Goal: Information Seeking & Learning: Learn about a topic

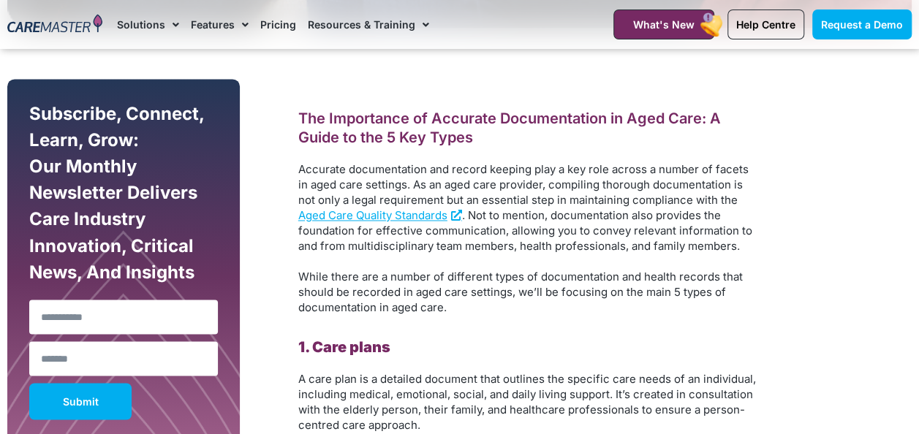
scroll to position [1183, 0]
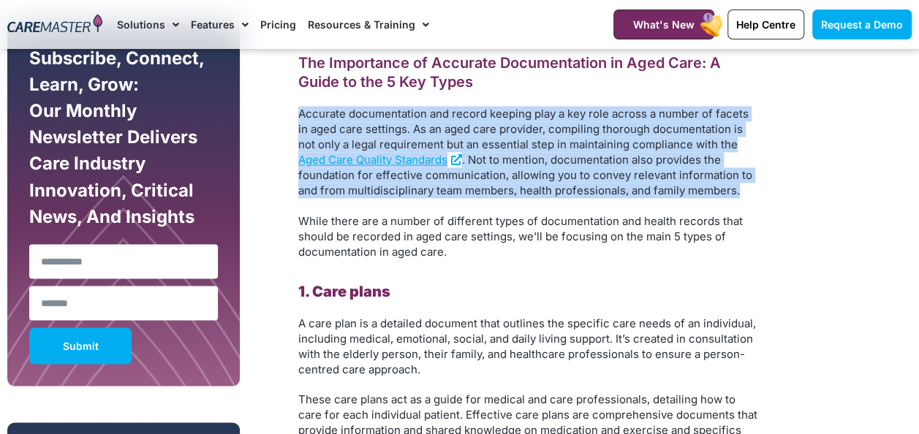
drag, startPoint x: 298, startPoint y: 108, endPoint x: 700, endPoint y: 187, distance: 410.5
click at [700, 187] on p "Accurate documentation and record keeping play a key role across a number of fa…" at bounding box center [528, 152] width 461 height 92
copy p "Accurate documentation and record keeping play a key role across a number of fa…"
click at [700, 187] on p "Accurate documentation and record keeping play a key role across a number of fa…" at bounding box center [528, 152] width 461 height 92
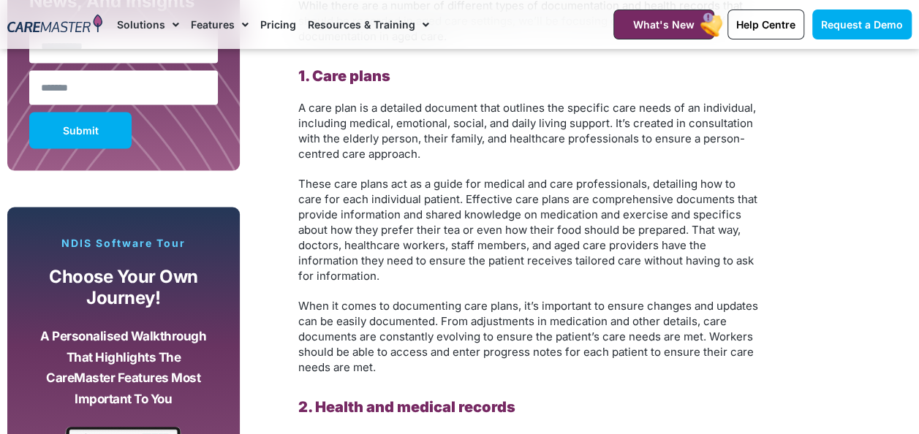
scroll to position [1358, 0]
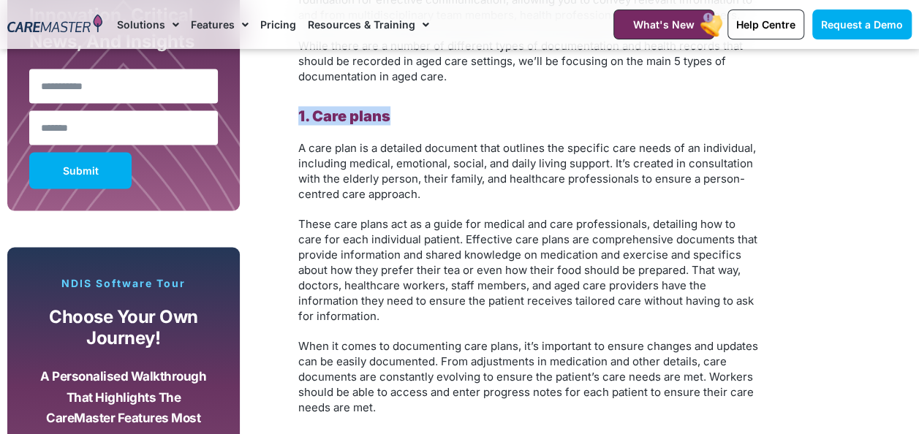
drag, startPoint x: 399, startPoint y: 116, endPoint x: 300, endPoint y: 119, distance: 99.5
click at [300, 119] on h2 "1. Care plans" at bounding box center [528, 115] width 461 height 19
copy b "1. Care plans"
click at [578, 303] on span "These care plans act as a guide for medical and care professionals, detailing h…" at bounding box center [527, 269] width 459 height 106
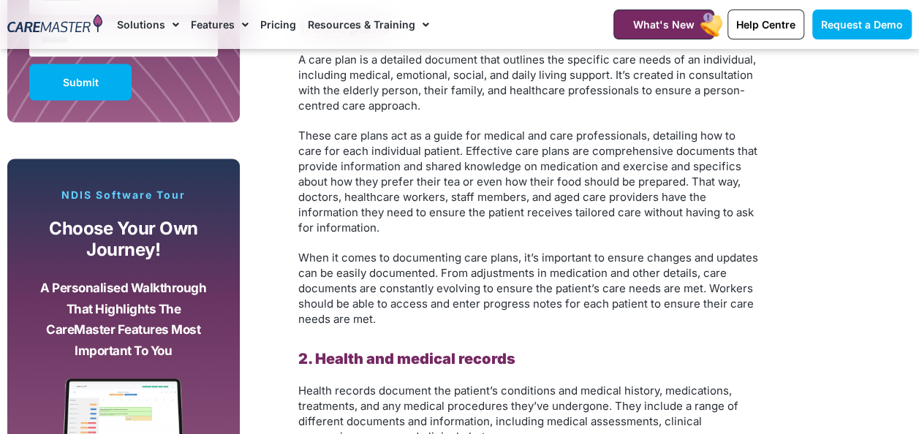
scroll to position [1475, 0]
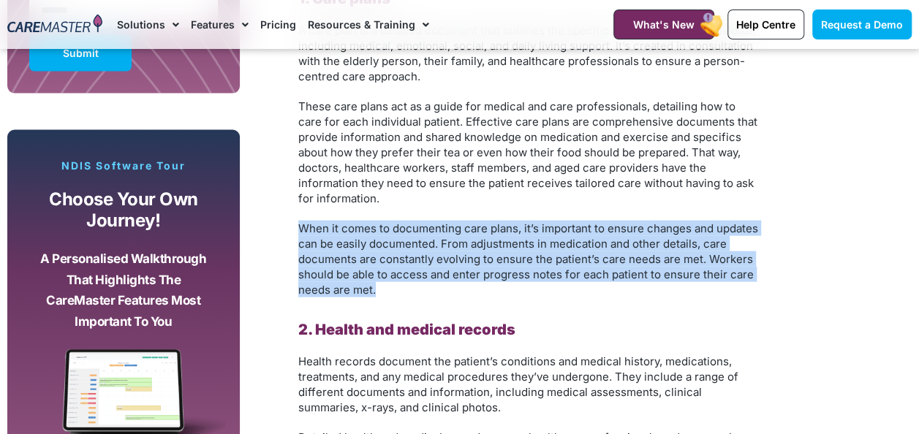
drag, startPoint x: 298, startPoint y: 225, endPoint x: 385, endPoint y: 287, distance: 106.5
click at [385, 287] on p "When it comes to documenting care plans, it’s important to ensure changes and u…" at bounding box center [528, 259] width 461 height 77
copy span "When it comes to documenting care plans, it’s important to ensure changes and u…"
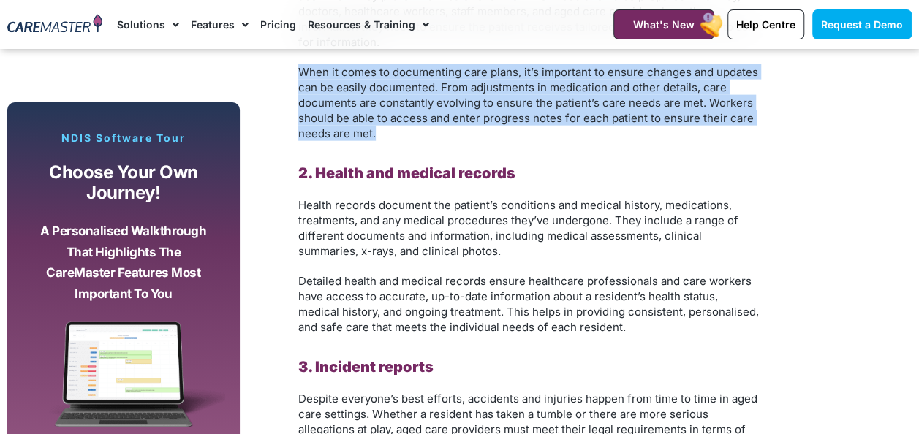
scroll to position [1671, 0]
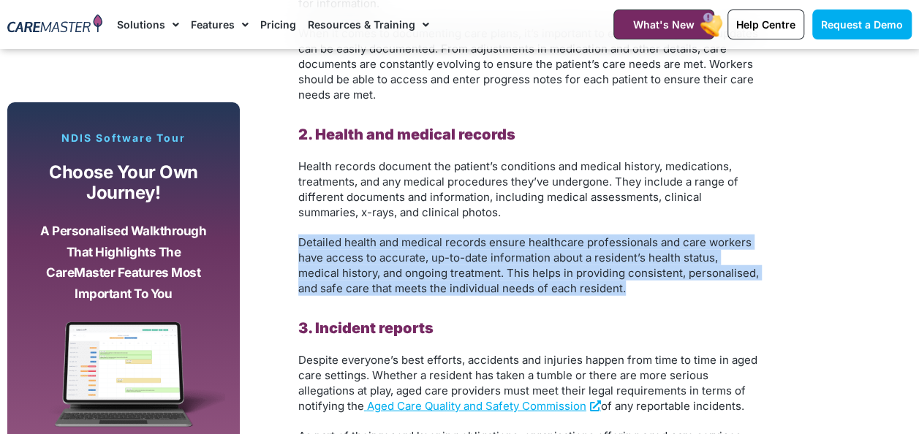
drag, startPoint x: 295, startPoint y: 242, endPoint x: 646, endPoint y: 285, distance: 352.8
copy span "Detailed health and medical records ensure healthcare professionals and care wo…"
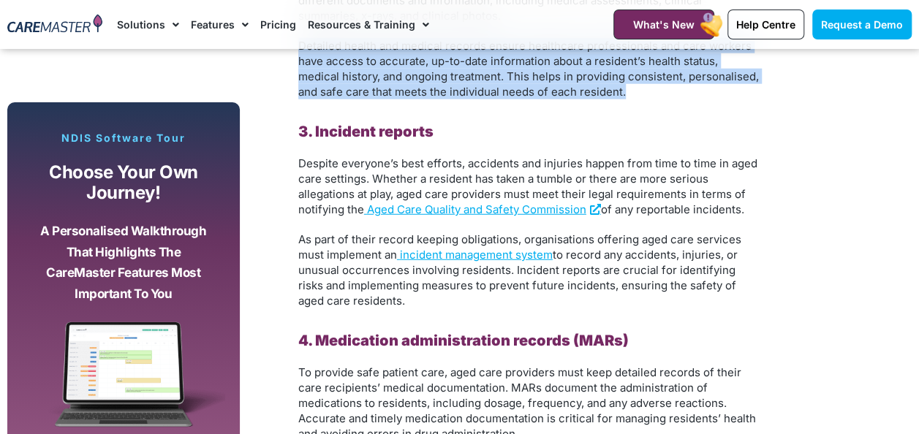
scroll to position [1875, 0]
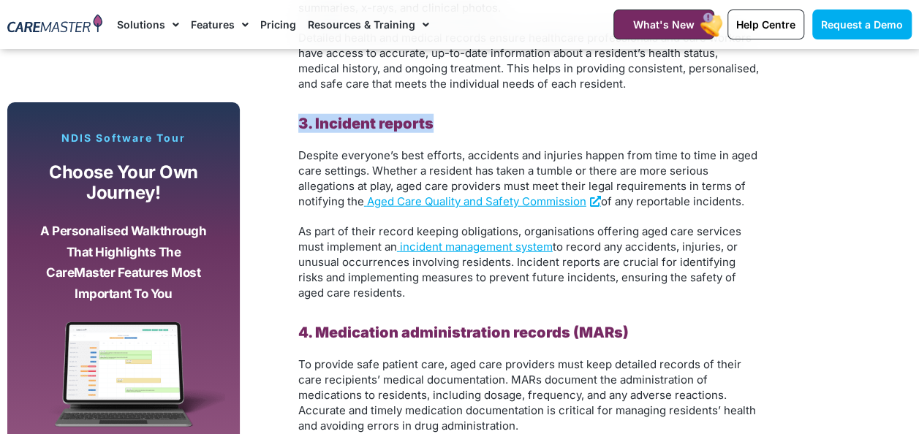
drag, startPoint x: 310, startPoint y: 118, endPoint x: 436, endPoint y: 121, distance: 125.8
click at [436, 121] on div "The Importance of Accurate Documentation in Aged Care: A Guide to the 5 Key Typ…" at bounding box center [528, 306] width 475 height 1951
copy b "3. Incident reports"
drag, startPoint x: 297, startPoint y: 232, endPoint x: 366, endPoint y: 288, distance: 88.4
click at [366, 288] on div "The Importance of Accurate Documentation in Aged Care: A Guide to the 5 Key Typ…" at bounding box center [528, 306] width 475 height 1951
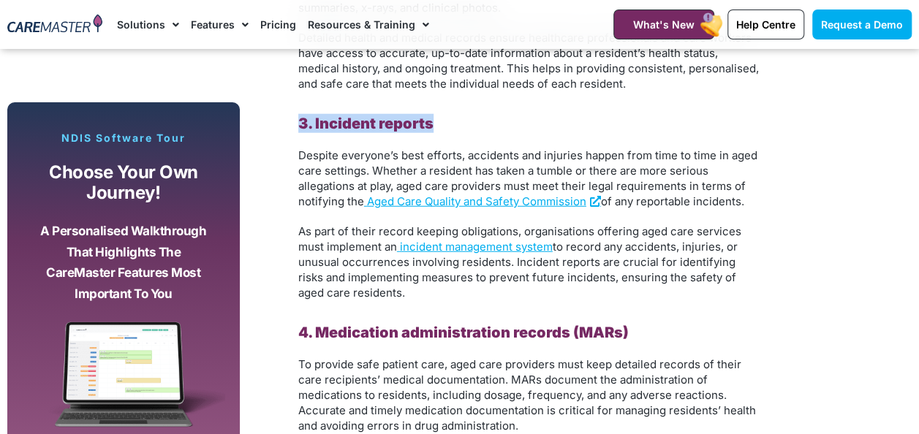
copy p "As part of their record keeping obligations, organisations offering aged care s…"
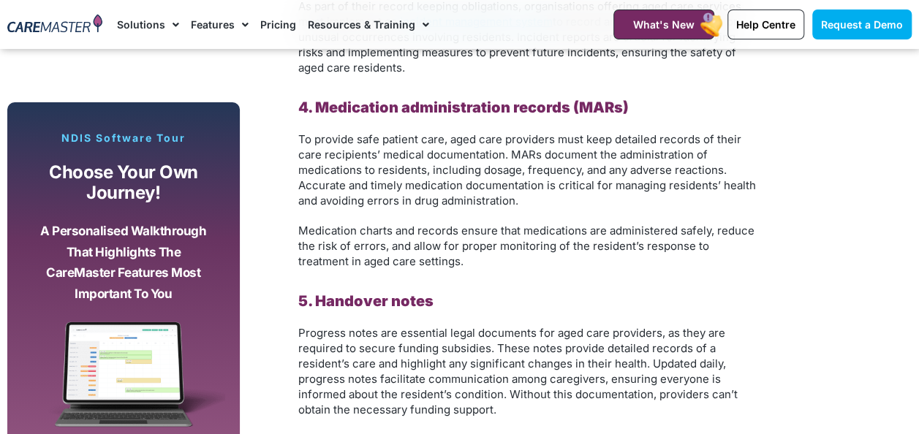
scroll to position [2108, 0]
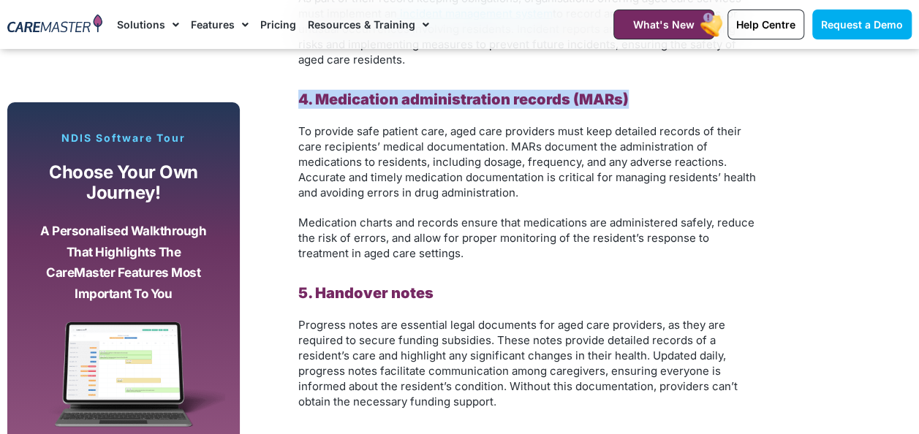
drag, startPoint x: 300, startPoint y: 96, endPoint x: 629, endPoint y: 102, distance: 329.8
click at [629, 102] on h2 "4. Medication administration records (MARs)" at bounding box center [528, 99] width 461 height 19
copy b "4. Medication administration records (MARs)"
click at [629, 102] on h2 "4. Medication administration records (MARs)" at bounding box center [528, 99] width 461 height 19
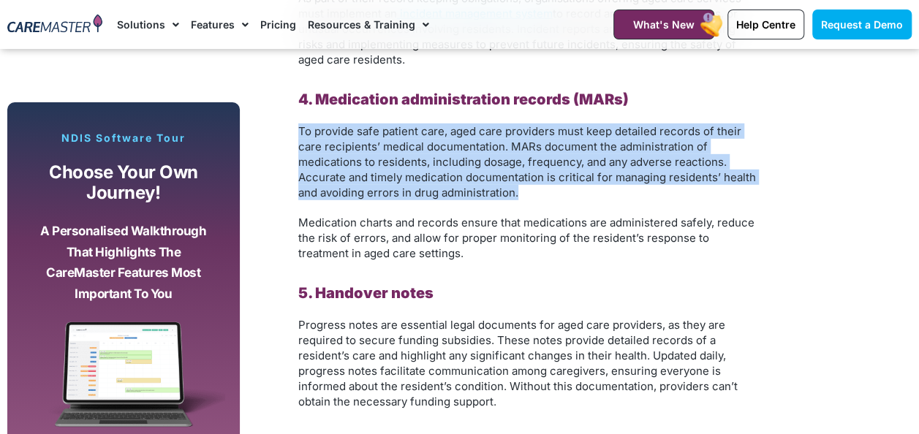
drag, startPoint x: 306, startPoint y: 138, endPoint x: 525, endPoint y: 196, distance: 226.1
click at [525, 196] on p "To provide safe patient care, aged care providers must keep detailed records of…" at bounding box center [528, 162] width 461 height 77
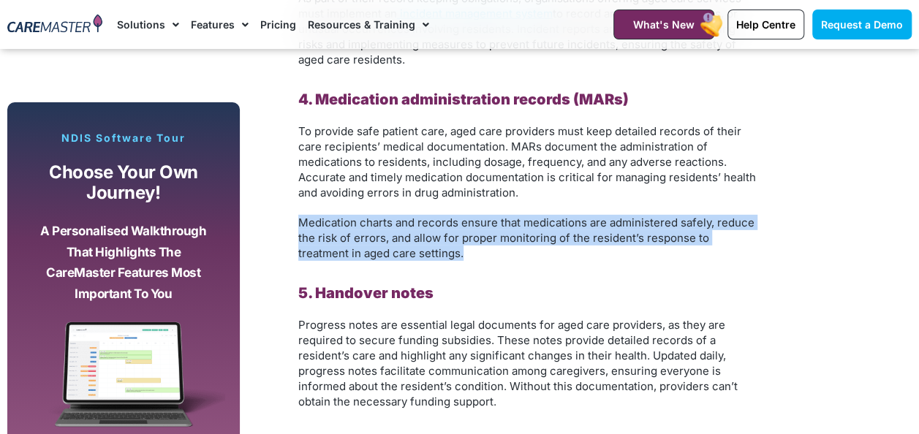
drag, startPoint x: 298, startPoint y: 222, endPoint x: 414, endPoint y: 257, distance: 120.7
click at [414, 257] on p "Medication charts and records ensure that medications are administered safely, …" at bounding box center [528, 238] width 461 height 46
copy span "Medication charts and records ensure that medications are administered safely, …"
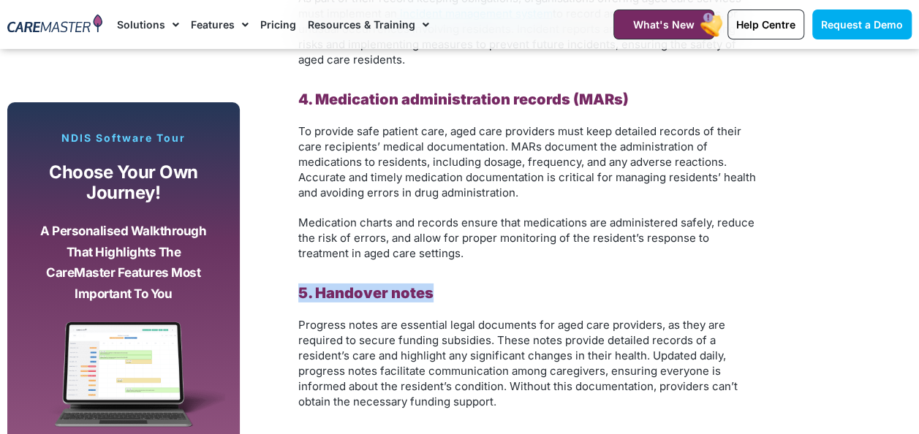
drag, startPoint x: 304, startPoint y: 289, endPoint x: 434, endPoint y: 290, distance: 129.4
click at [434, 290] on h2 "5. Handover notes" at bounding box center [528, 293] width 461 height 19
copy b "5. Handover notes"
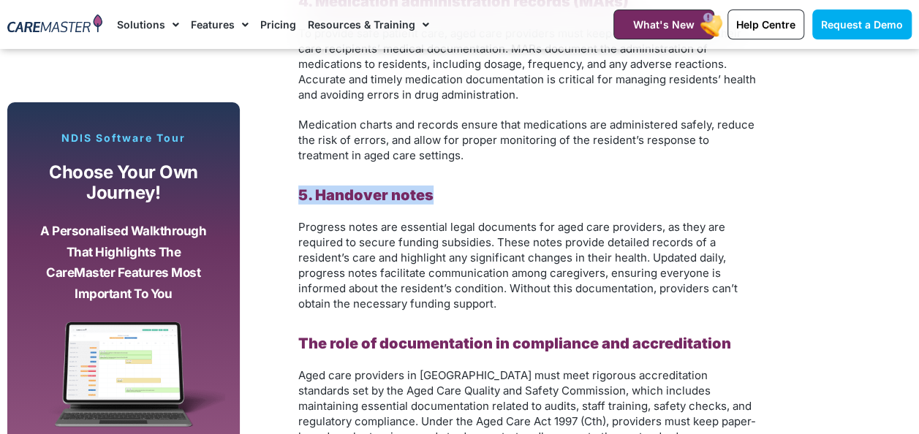
scroll to position [2255, 0]
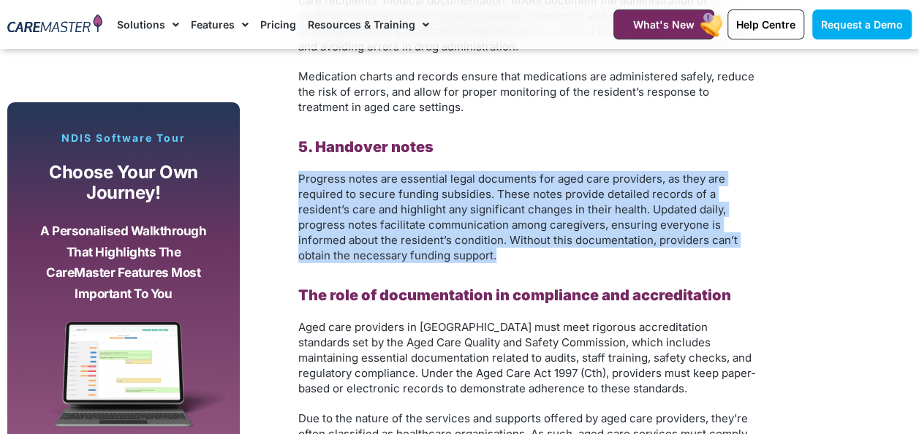
drag, startPoint x: 307, startPoint y: 186, endPoint x: 515, endPoint y: 254, distance: 218.5
click at [515, 254] on p "Progress notes are essential legal documents for aged care providers, as they a…" at bounding box center [528, 217] width 461 height 92
copy span "Progress notes are essential legal documents for aged care providers, as they a…"
click at [515, 254] on p "Progress notes are essential legal documents for aged care providers, as they a…" at bounding box center [528, 217] width 461 height 92
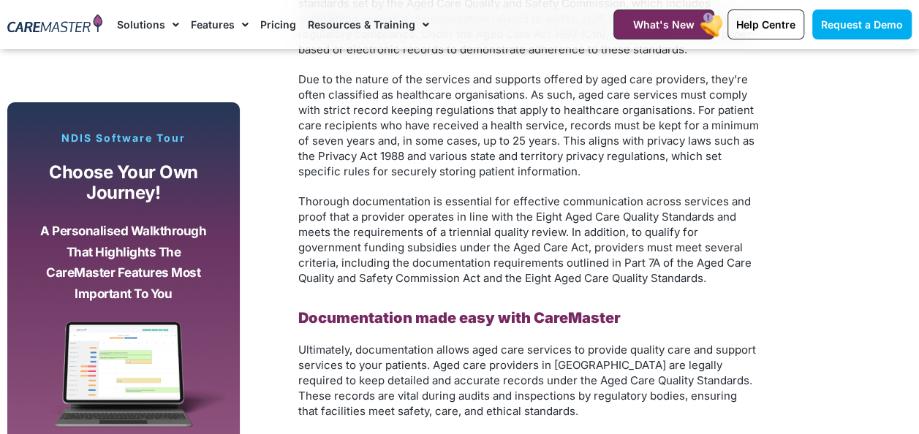
scroll to position [2505, 0]
